Goal: Task Accomplishment & Management: Manage account settings

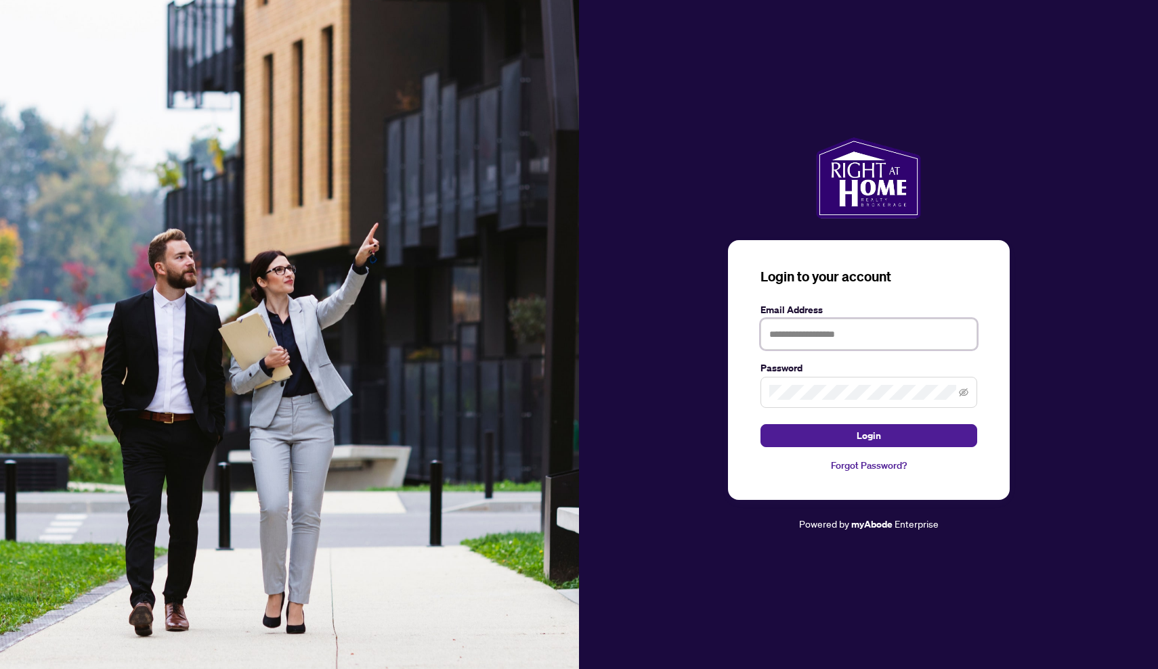
type input "**********"
click at [868, 435] on button "Login" at bounding box center [868, 435] width 217 height 23
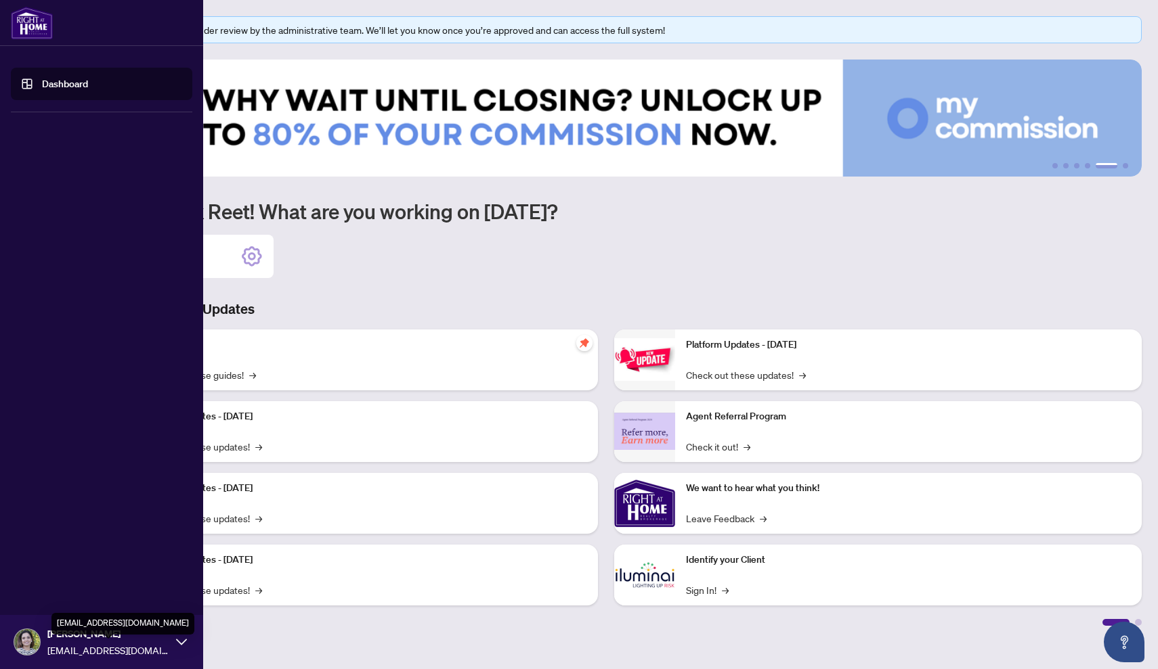
click at [114, 650] on span "[EMAIL_ADDRESS][DOMAIN_NAME]" at bounding box center [108, 650] width 122 height 15
click at [70, 78] on link "Dashboard" at bounding box center [65, 84] width 46 height 12
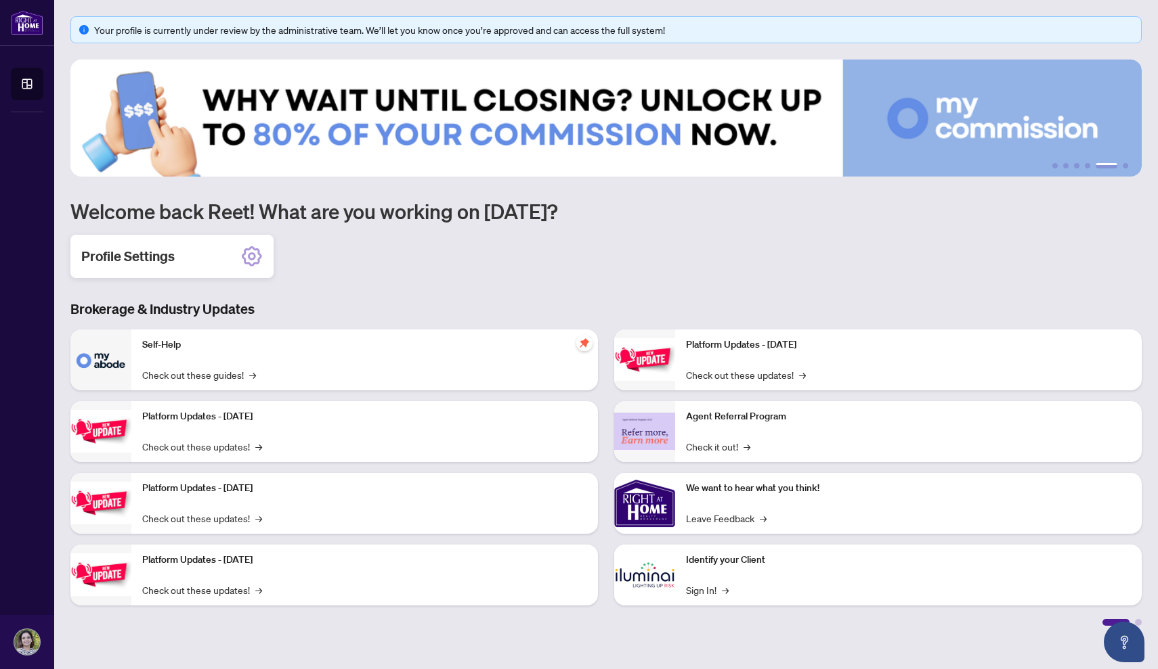
click at [249, 253] on icon at bounding box center [252, 256] width 8 height 8
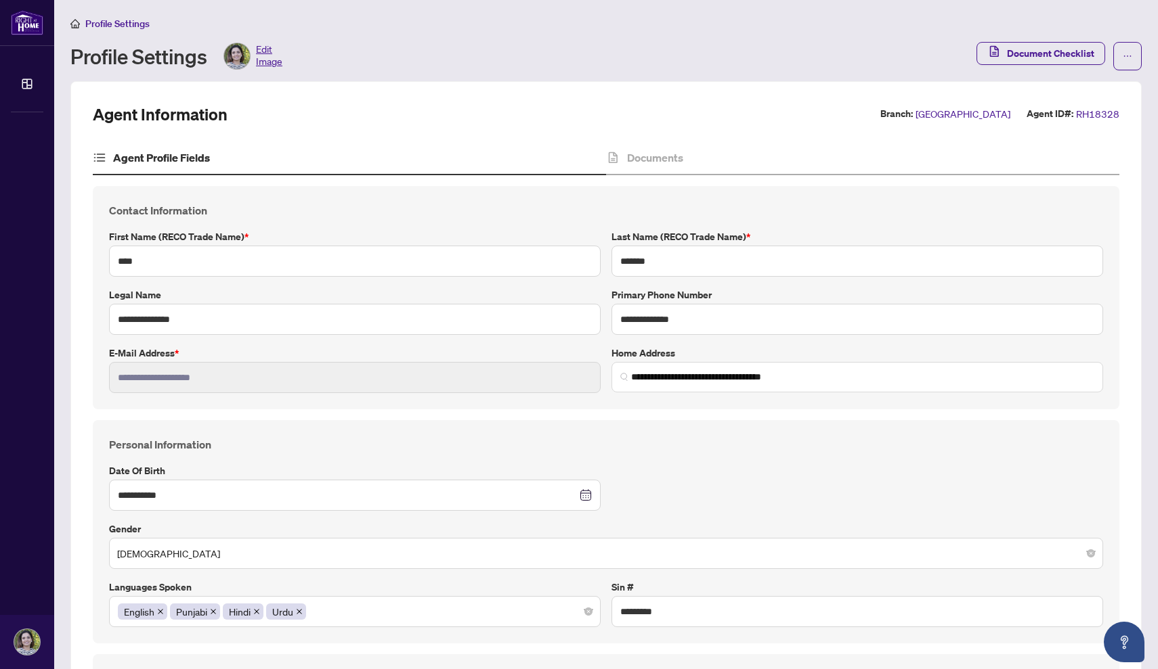
scroll to position [1, 0]
click at [1052, 53] on span "Document Checklist" at bounding box center [1050, 53] width 87 height 22
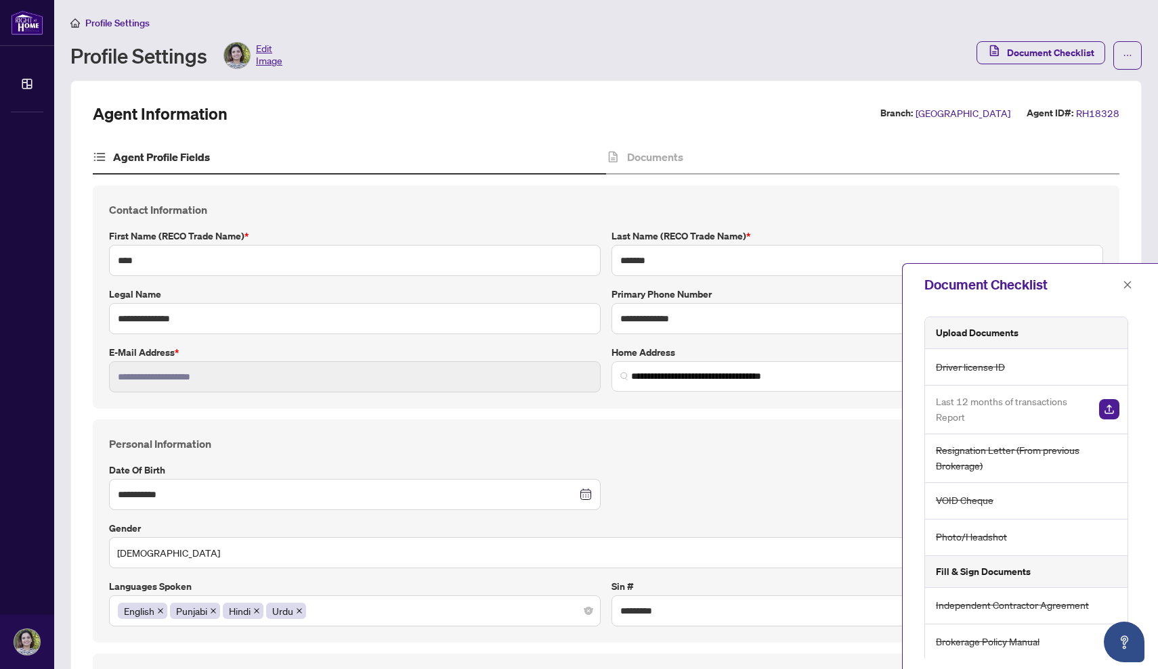
click at [989, 457] on span "Resignation Letter (From previous Brokerage)" at bounding box center [1027, 459] width 183 height 32
click at [961, 460] on span "Resignation Letter (From previous Brokerage)" at bounding box center [1027, 459] width 183 height 32
click at [1035, 473] on span "Resignation Letter (From previous Brokerage)" at bounding box center [1027, 459] width 183 height 32
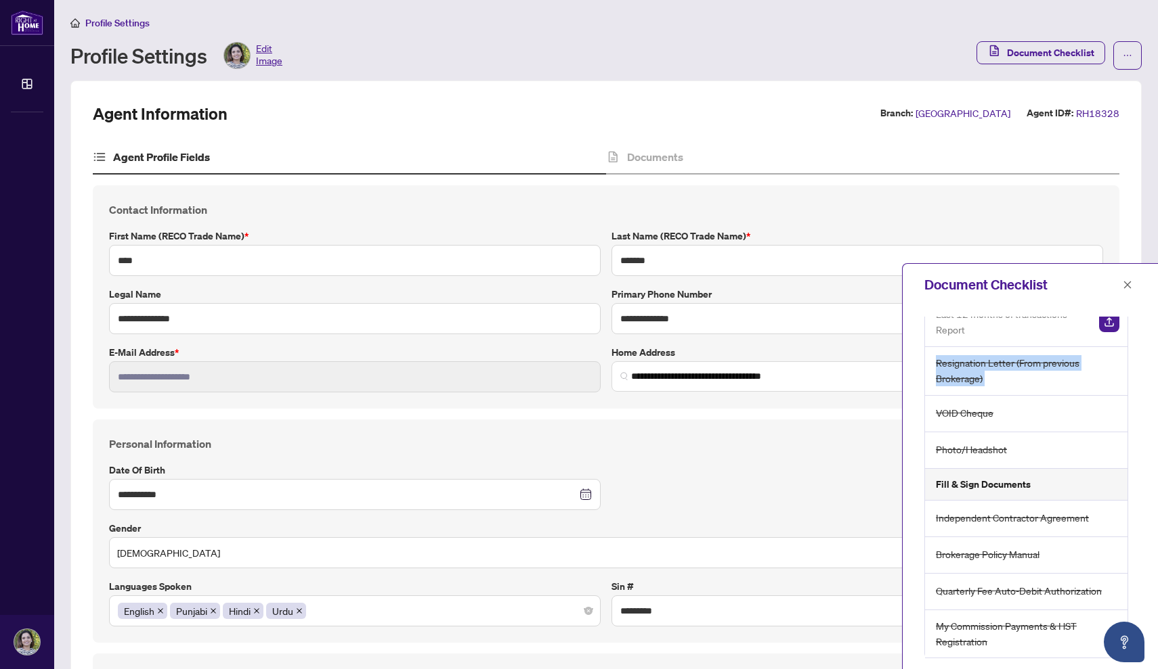
scroll to position [87, 0]
click at [725, 502] on div "**********" at bounding box center [606, 531] width 1005 height 191
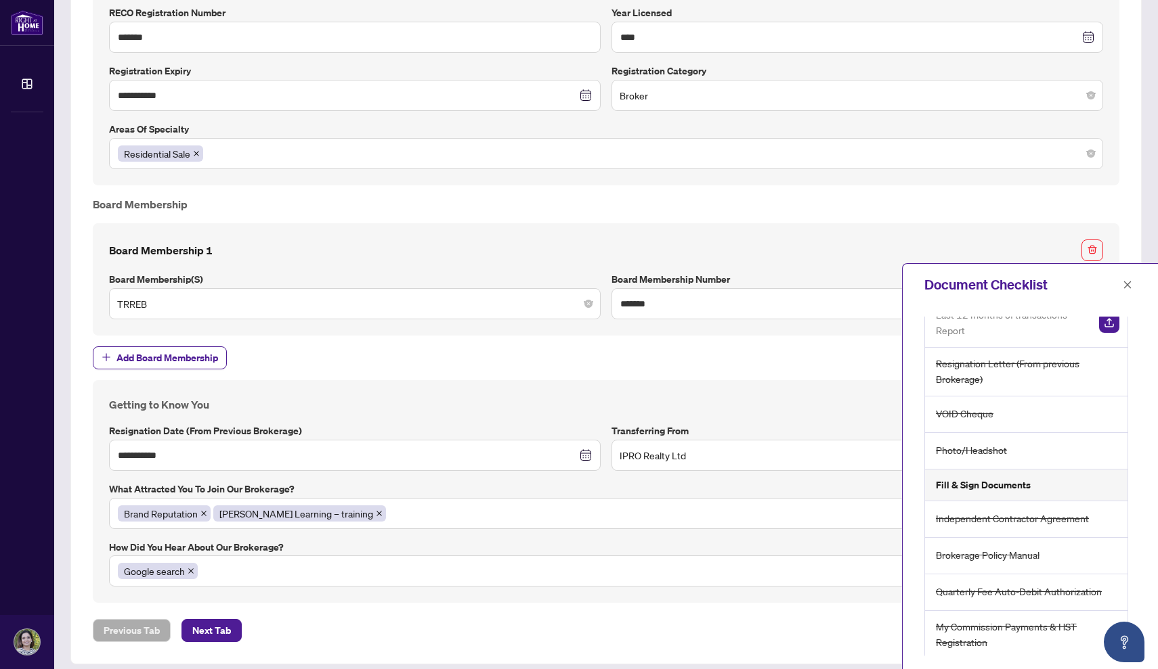
scroll to position [0, 0]
click at [196, 620] on span "Next Tab" at bounding box center [211, 631] width 39 height 22
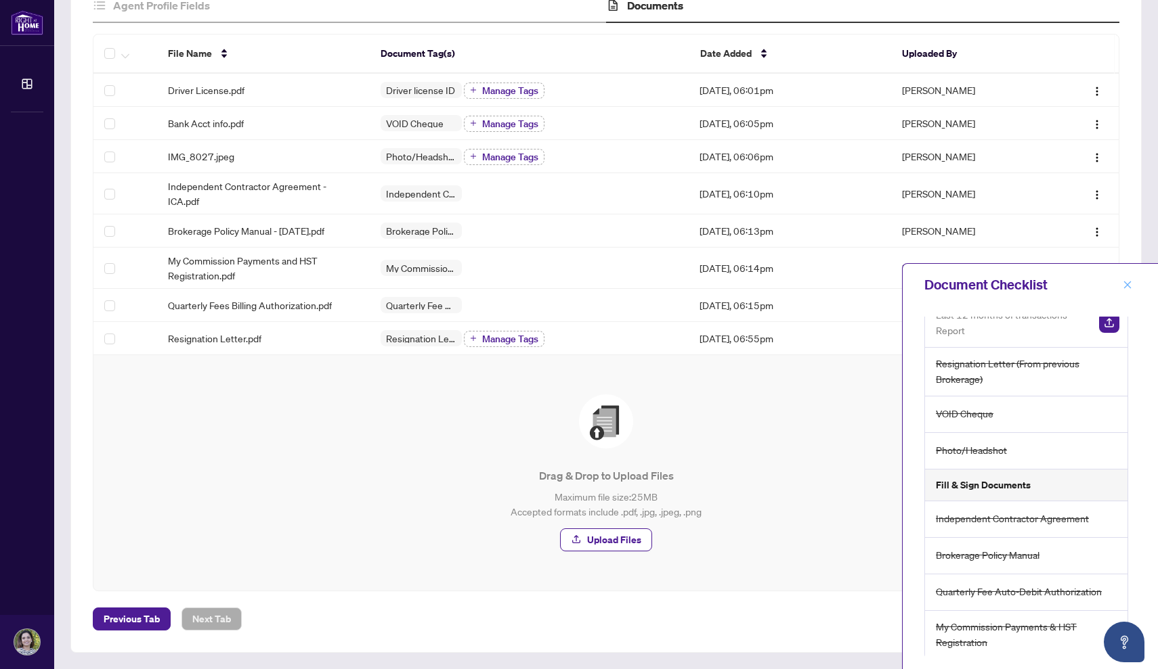
click at [1133, 286] on button "button" at bounding box center [1127, 285] width 18 height 16
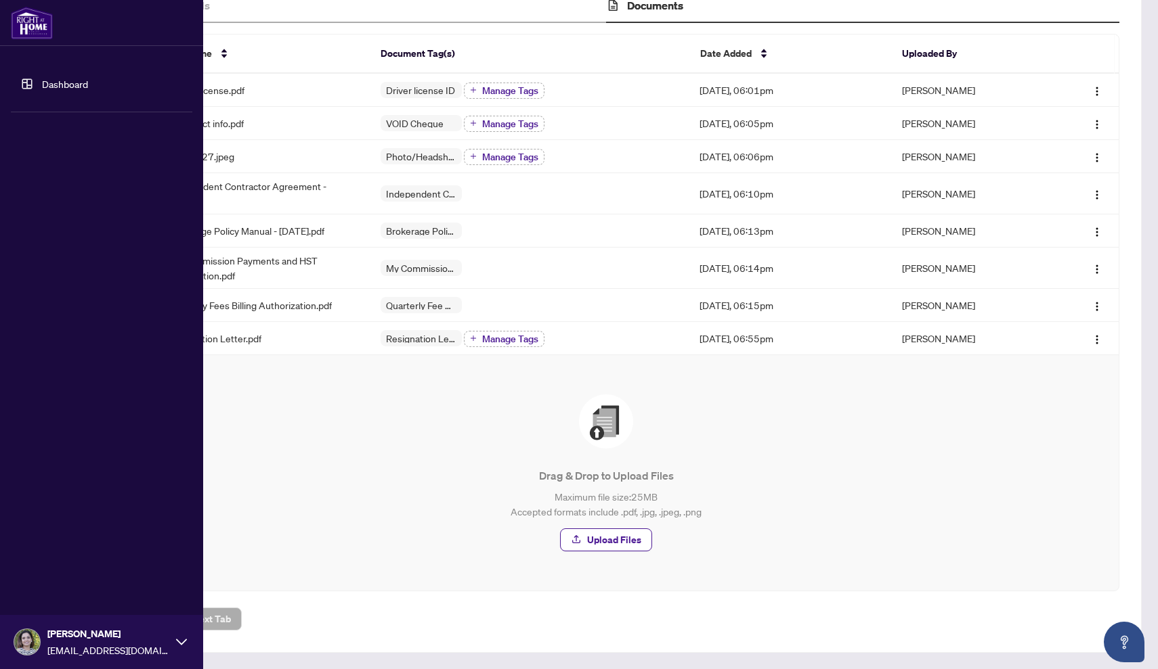
click at [25, 640] on img at bounding box center [27, 643] width 26 height 26
click at [89, 594] on span "Profile Settings" at bounding box center [71, 590] width 64 height 22
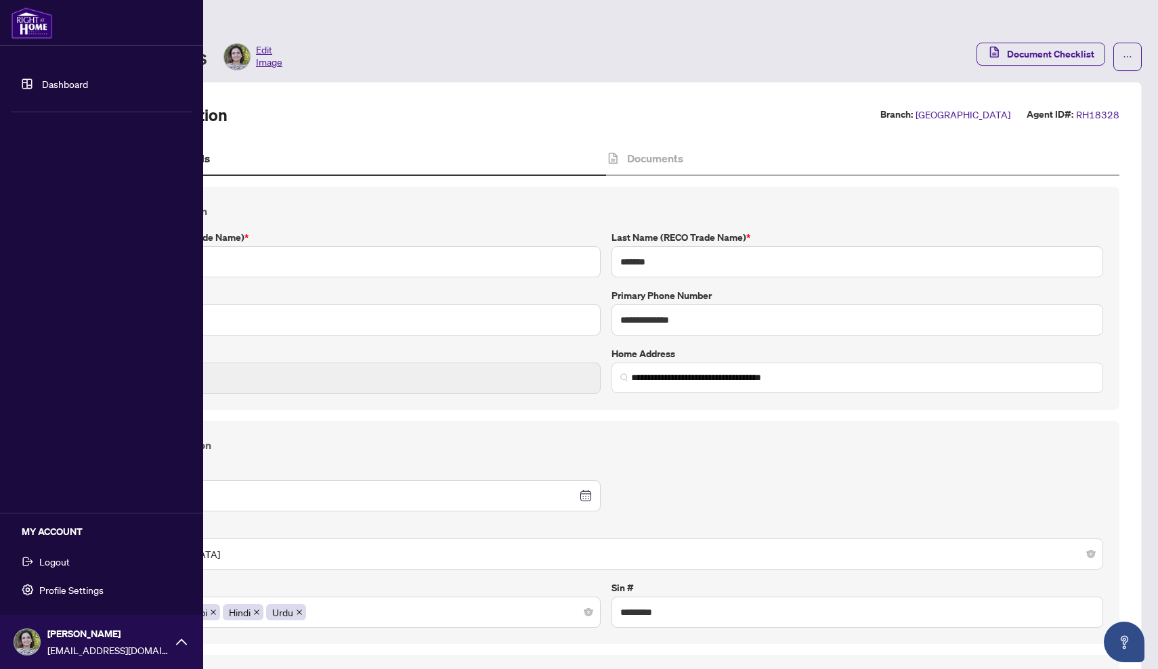
type input "**********"
type input "****"
type input "**********"
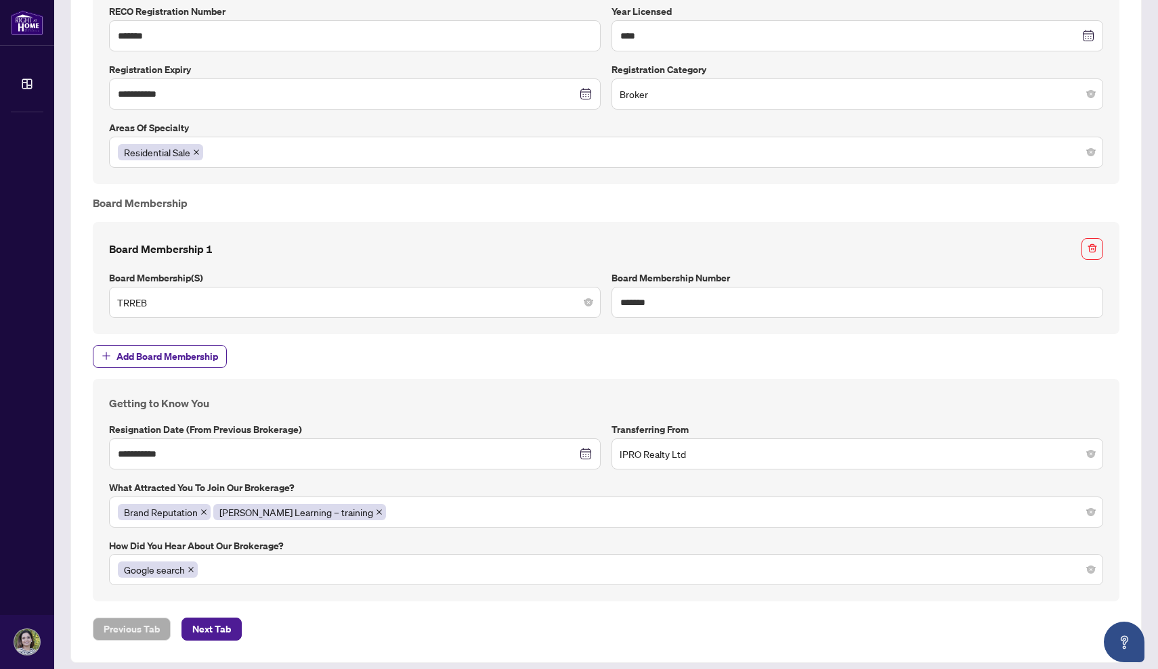
scroll to position [1072, 0]
click at [234, 619] on button "Next Tab" at bounding box center [211, 630] width 60 height 23
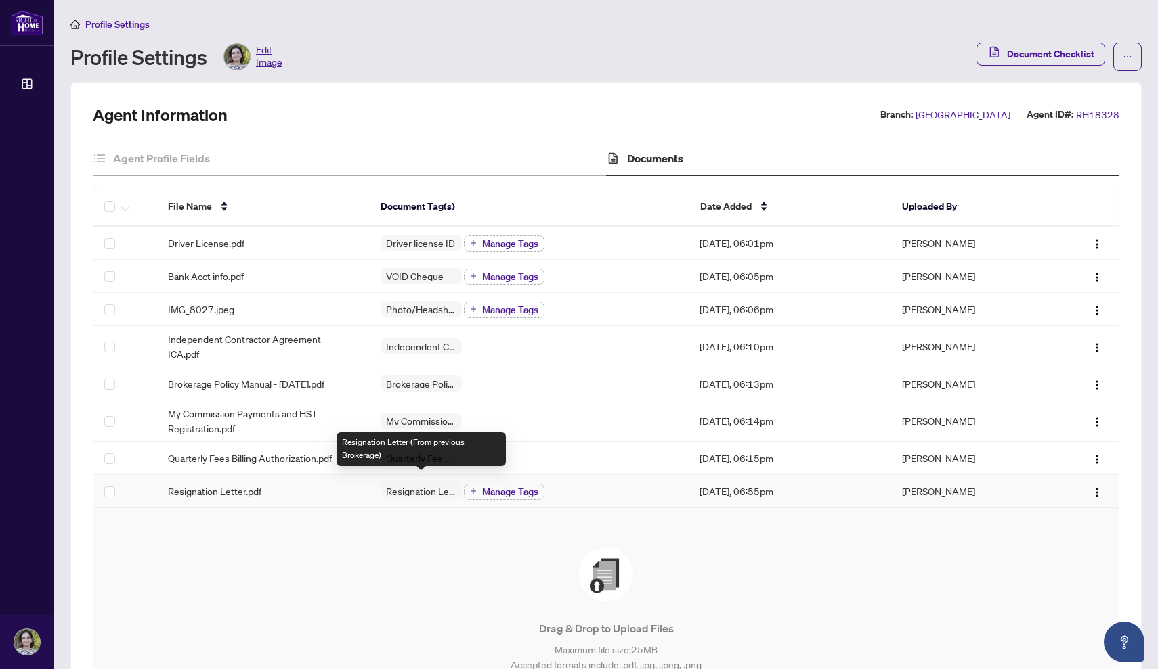
click at [447, 487] on span "Resignation Letter (From previous Brokerage)" at bounding box center [420, 491] width 81 height 9
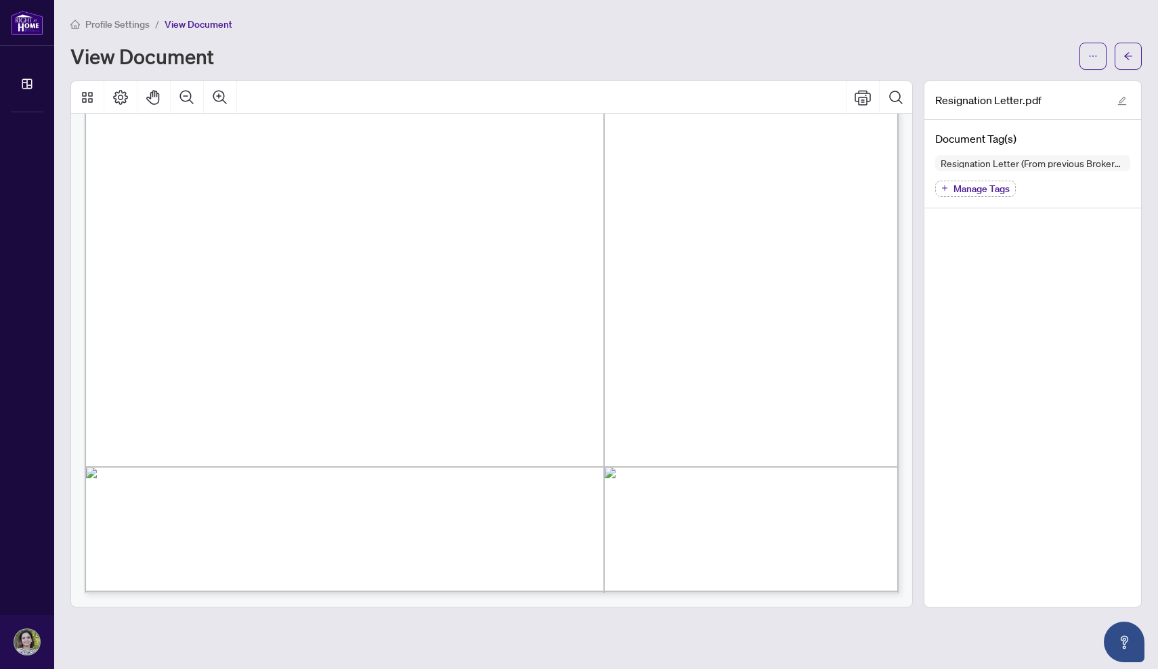
scroll to position [697, 0]
click at [1126, 100] on icon "edit" at bounding box center [1121, 100] width 9 height 9
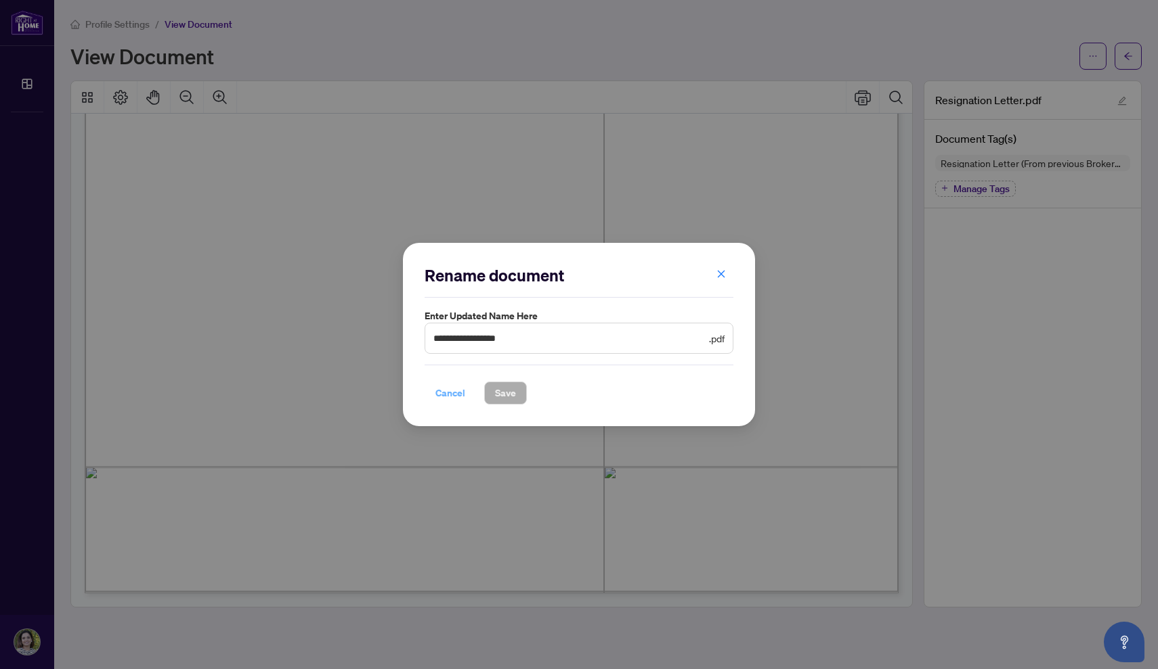
click at [449, 397] on span "Cancel" at bounding box center [450, 393] width 30 height 22
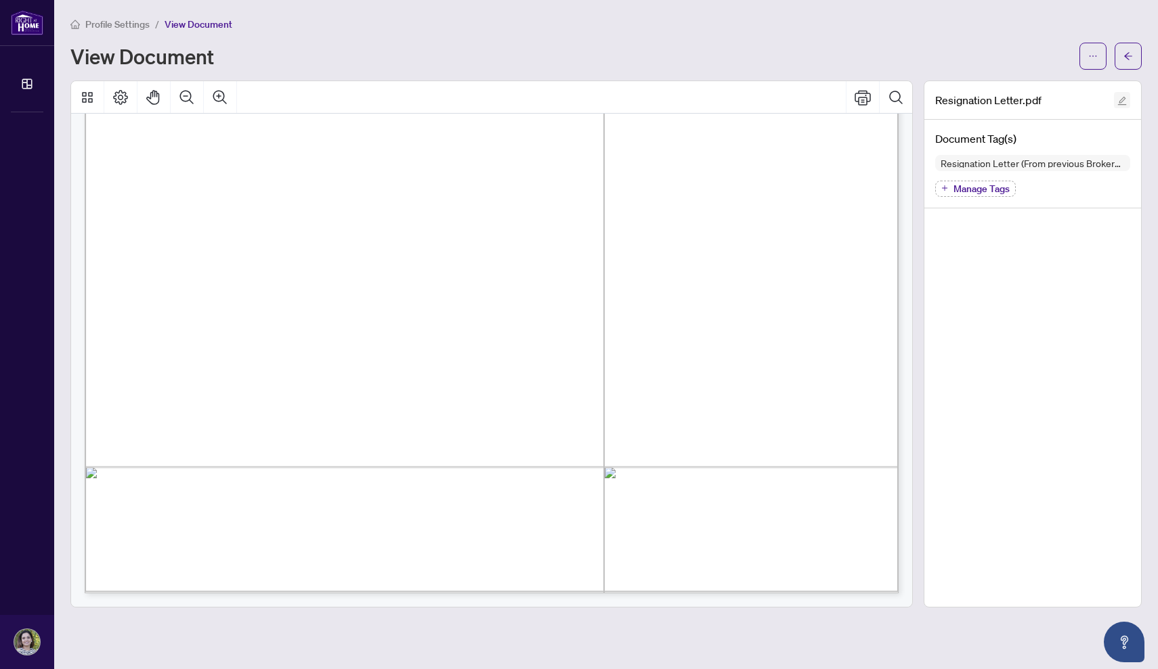
click at [1122, 96] on icon "edit" at bounding box center [1121, 100] width 9 height 9
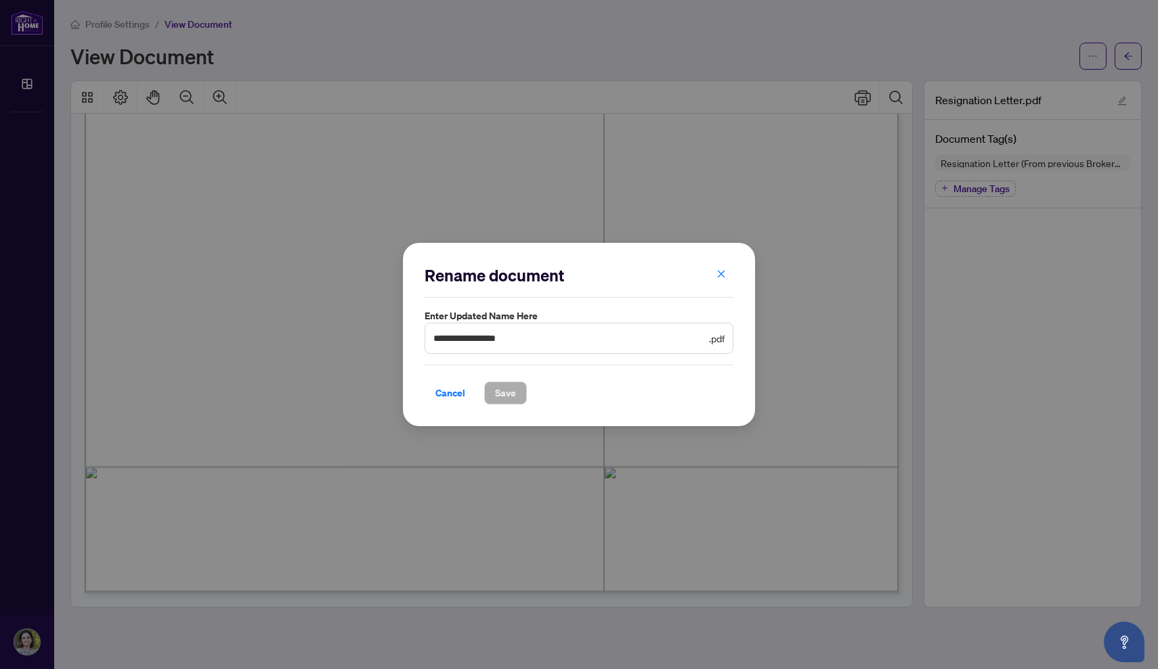
click at [710, 336] on span ".pdf" at bounding box center [717, 338] width 16 height 15
click at [720, 273] on icon "close" at bounding box center [720, 273] width 9 height 9
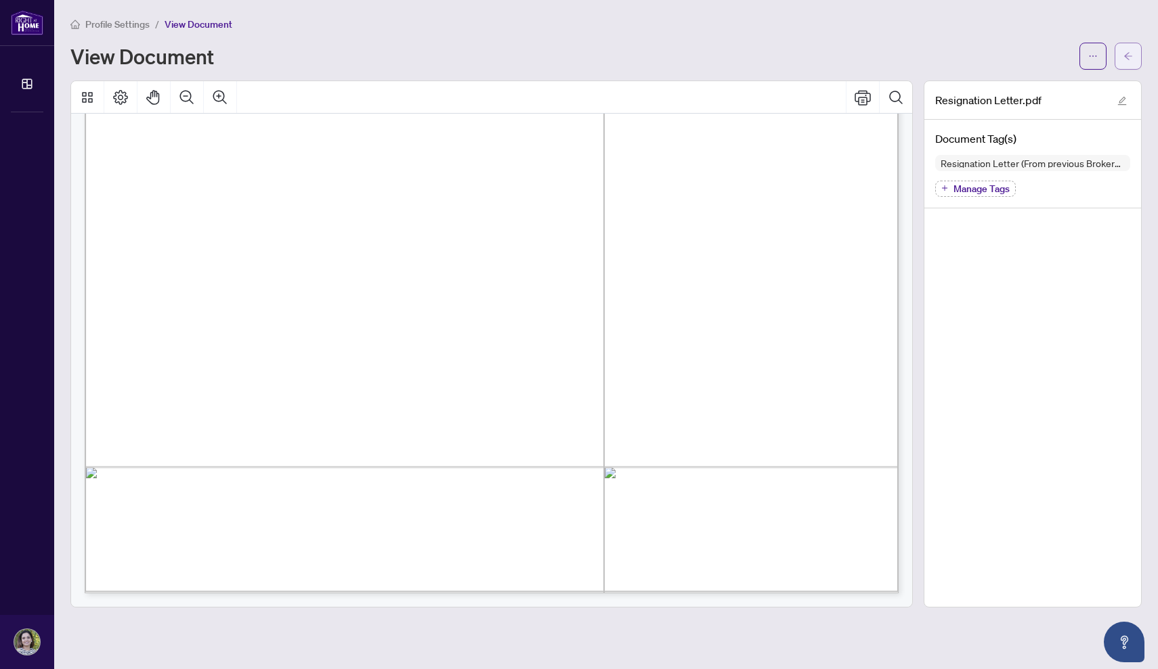
click at [1135, 45] on button "button" at bounding box center [1127, 56] width 27 height 27
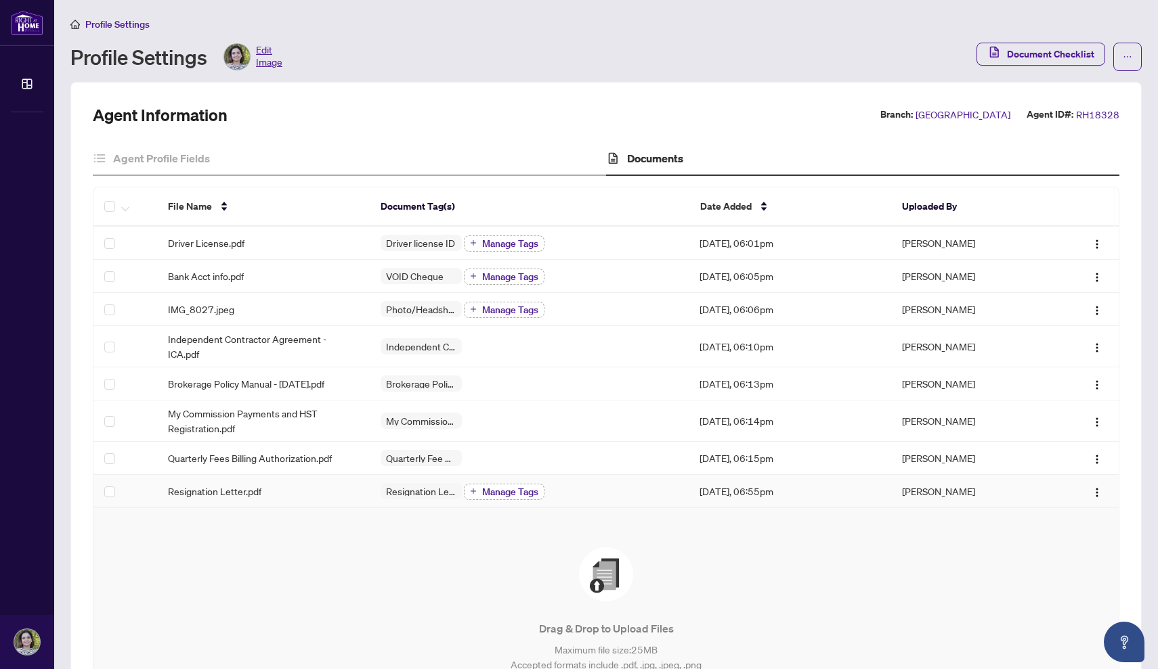
click at [474, 488] on icon "plus" at bounding box center [473, 491] width 7 height 7
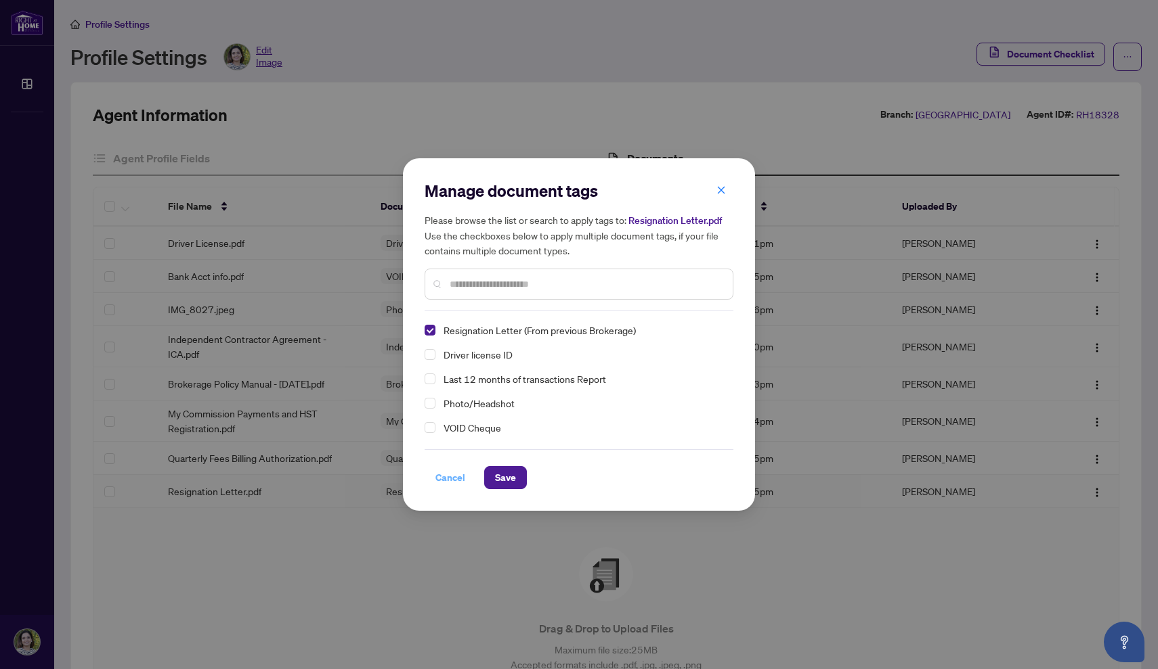
click at [435, 473] on span "Cancel" at bounding box center [450, 478] width 30 height 22
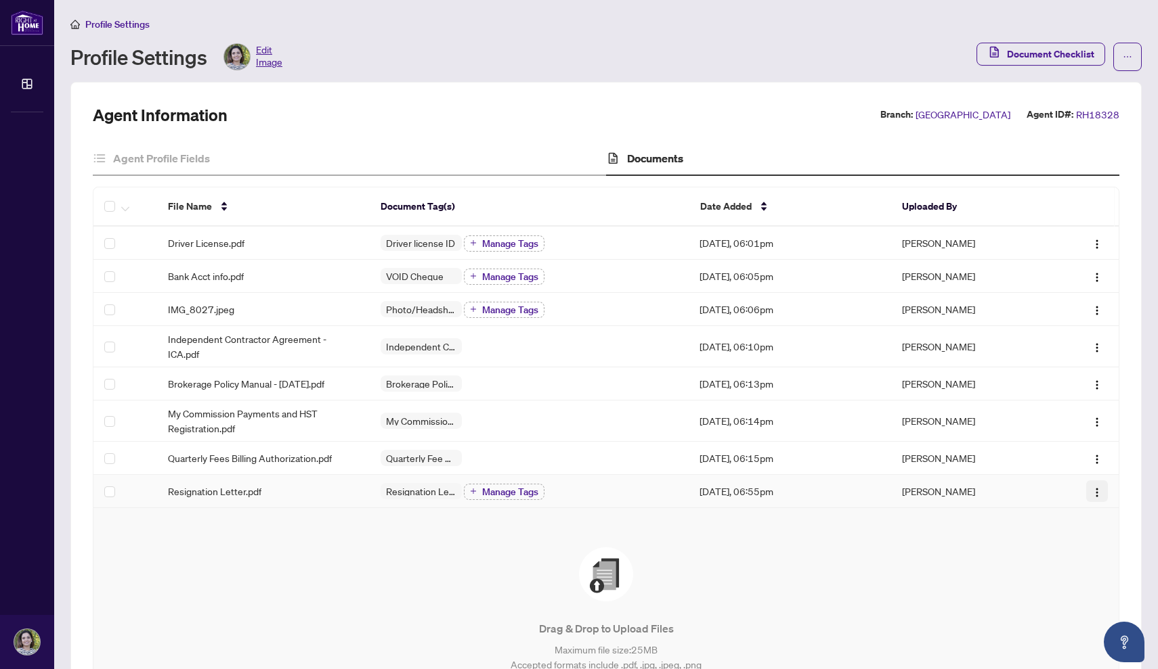
click at [1097, 487] on img "button" at bounding box center [1096, 492] width 11 height 11
click at [836, 574] on div "Drag & Drop to Upload Files Maximum file size: 25 MB Accepted formats include .…" at bounding box center [605, 626] width 971 height 157
click at [408, 487] on span "Resignation Letter (From previous Brokerage)" at bounding box center [420, 491] width 81 height 9
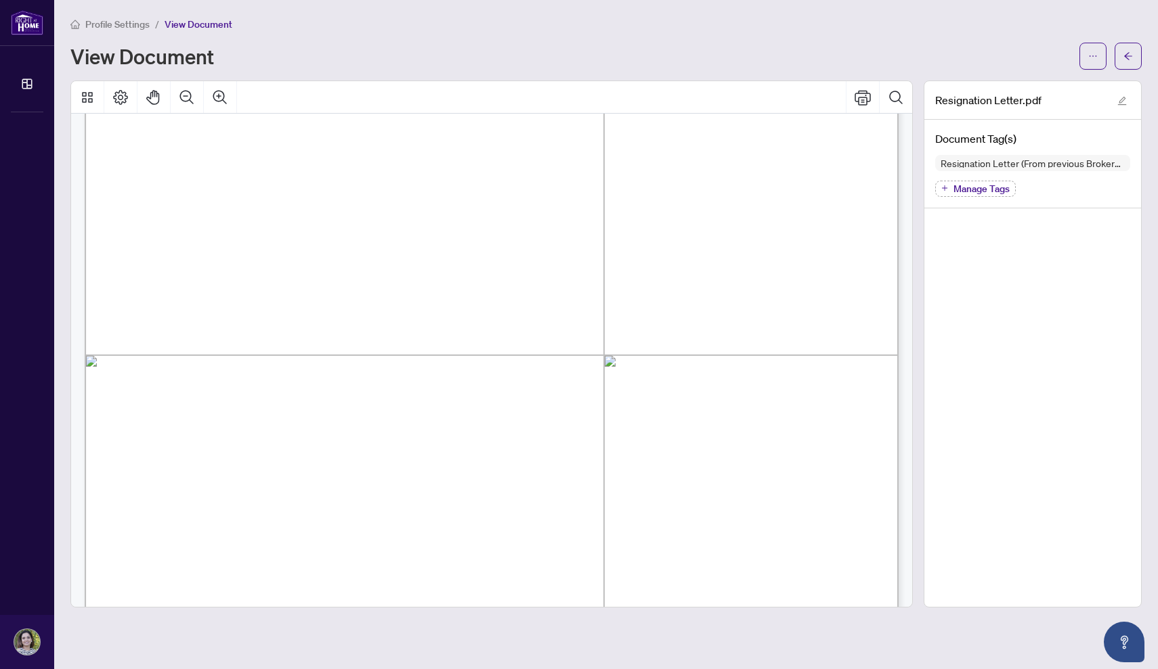
scroll to position [345, 0]
click at [414, 669] on main "Profile Settings / View Document View Document Resignation Letter.pdf Document …" at bounding box center [605, 334] width 1103 height 669
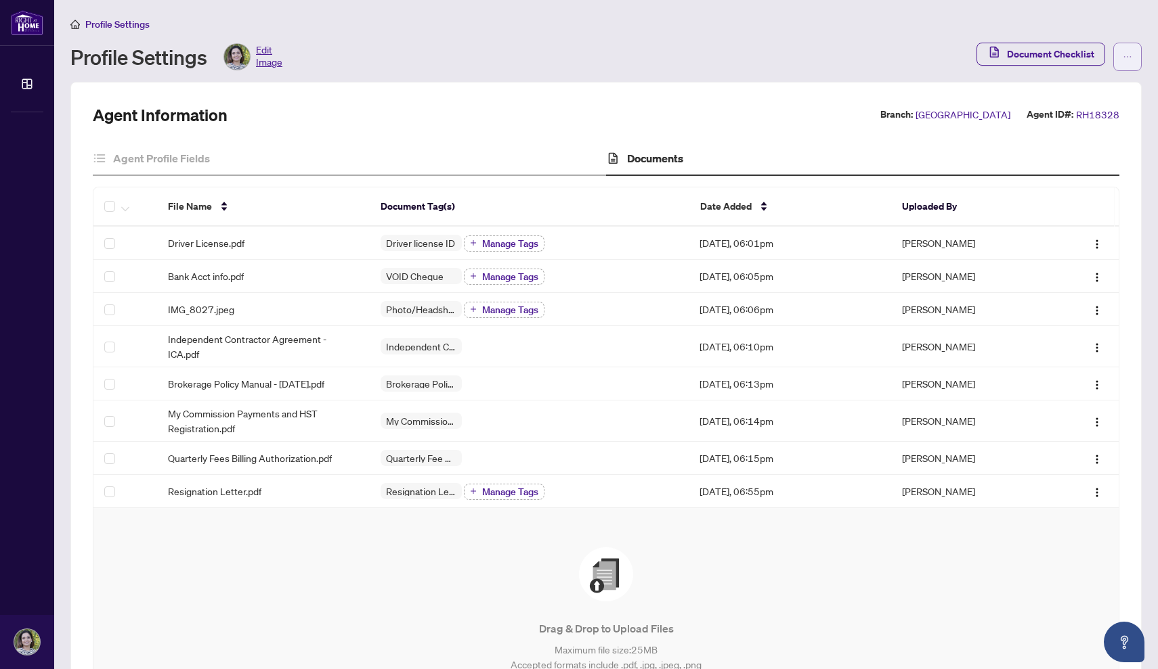
click at [1126, 52] on icon "ellipsis" at bounding box center [1126, 56] width 9 height 9
